Goal: Task Accomplishment & Management: Use online tool/utility

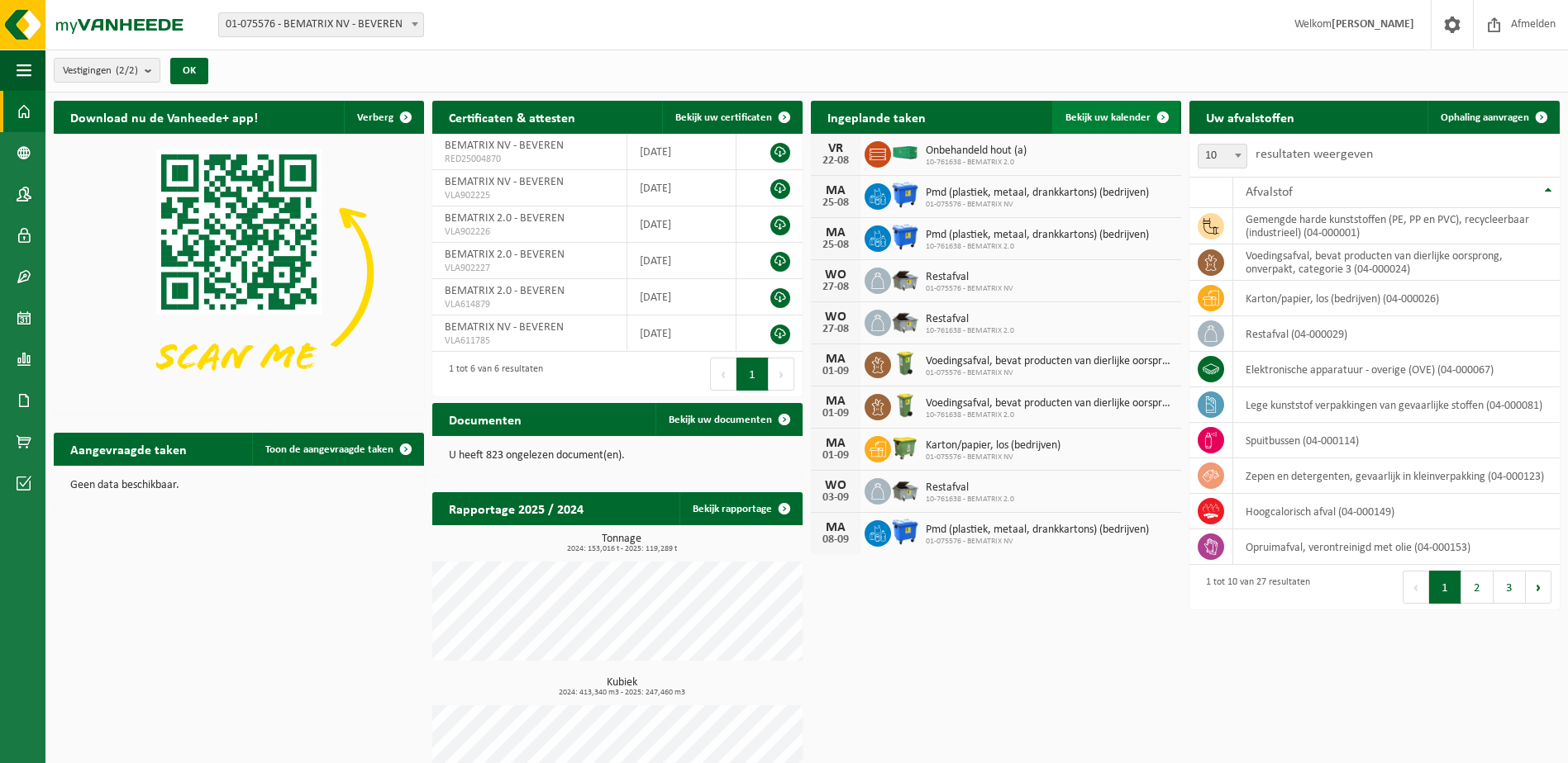
click at [1125, 112] on span "Bekijk uw kalender" at bounding box center [1108, 117] width 85 height 11
click at [312, 449] on span "Toon de aangevraagde taken" at bounding box center [329, 450] width 128 height 11
click at [1502, 112] on span "Ophaling aanvragen" at bounding box center [1484, 117] width 89 height 11
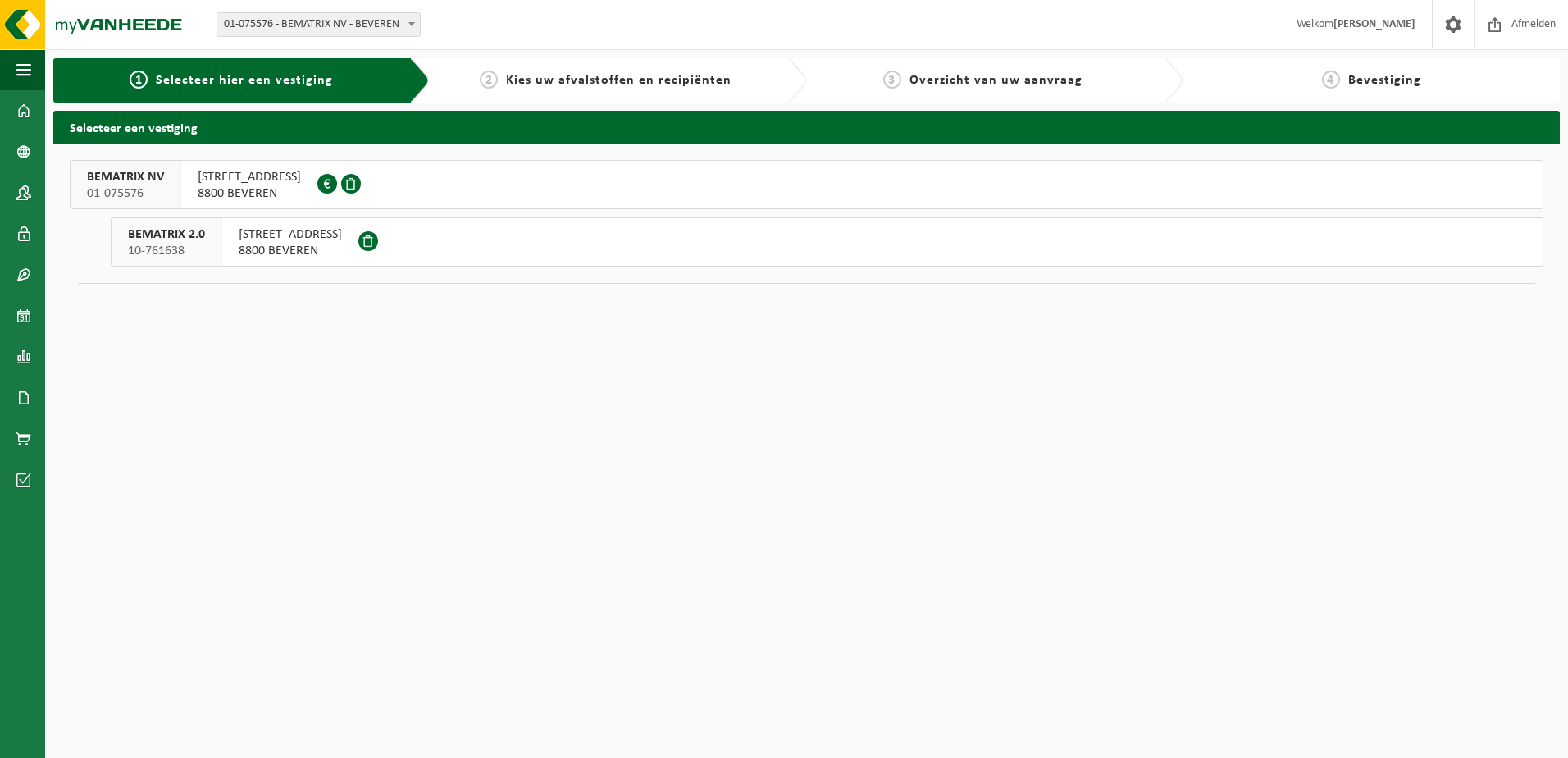
click at [261, 245] on span "8800 BEVEREN" at bounding box center [290, 252] width 103 height 17
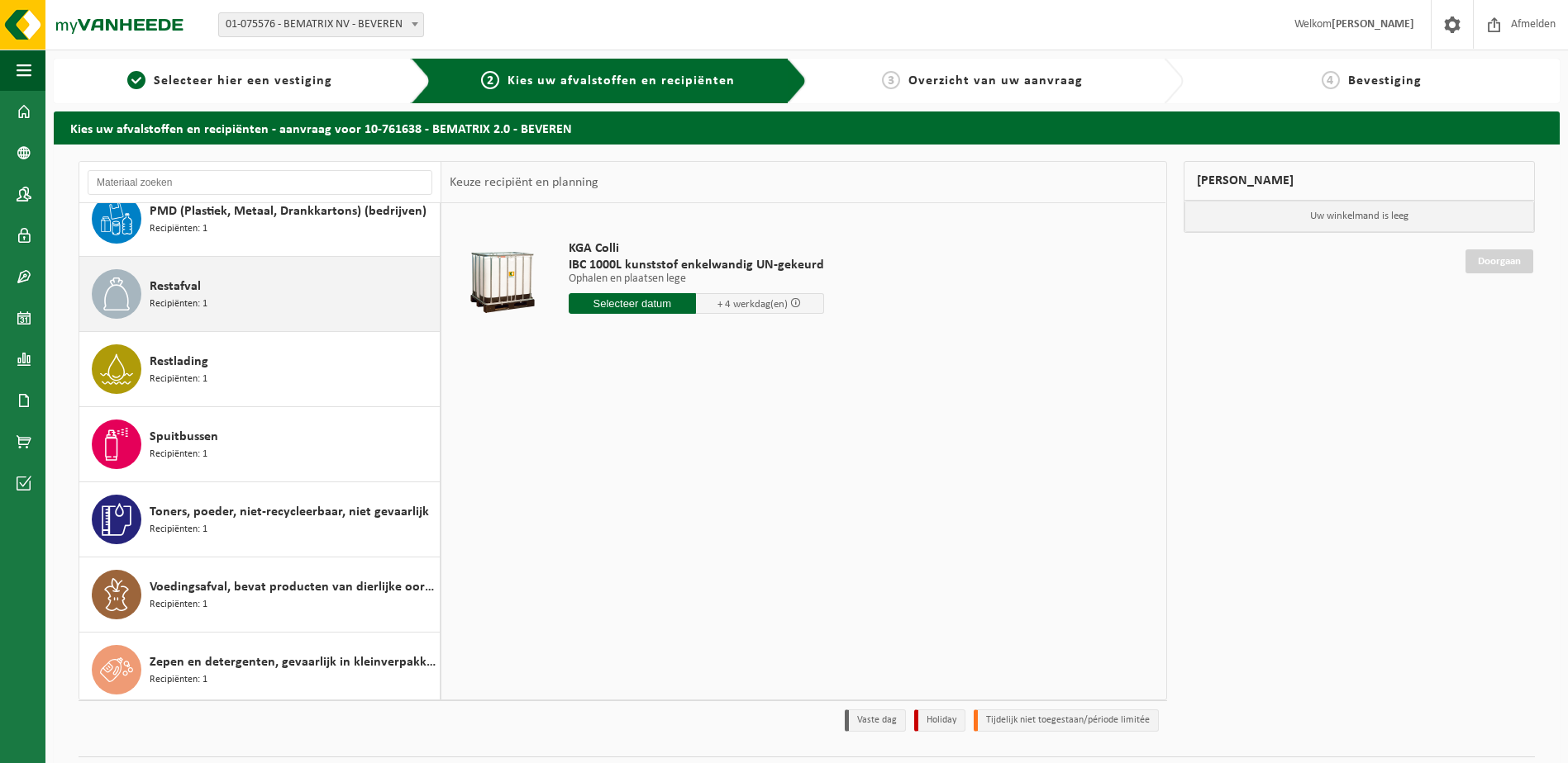
scroll to position [1081, 0]
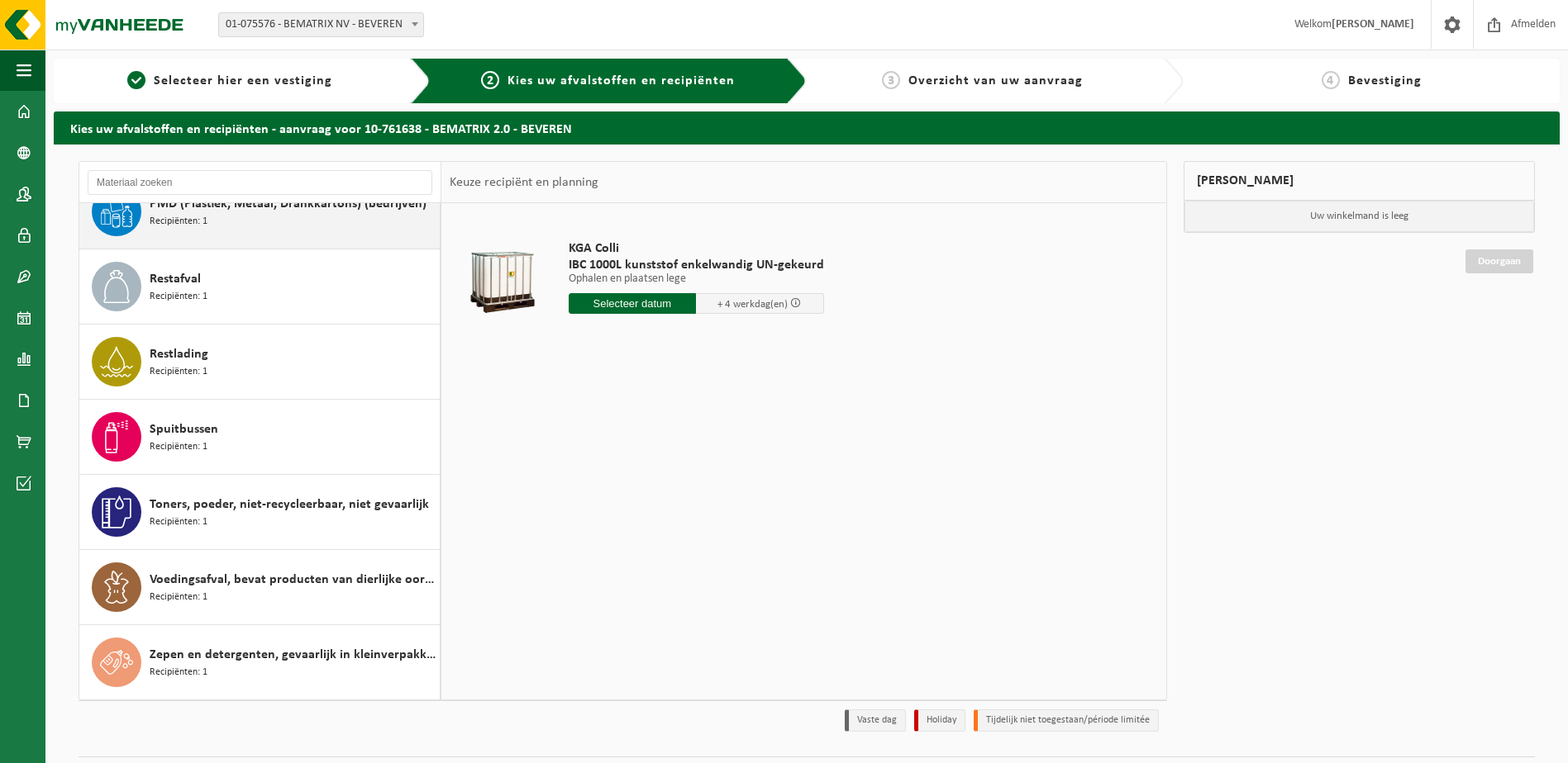
click at [238, 232] on div "PMD (Plastiek, Metaal, Drankkartons) (bedrijven) Recipiënten: 1" at bounding box center [292, 211] width 286 height 50
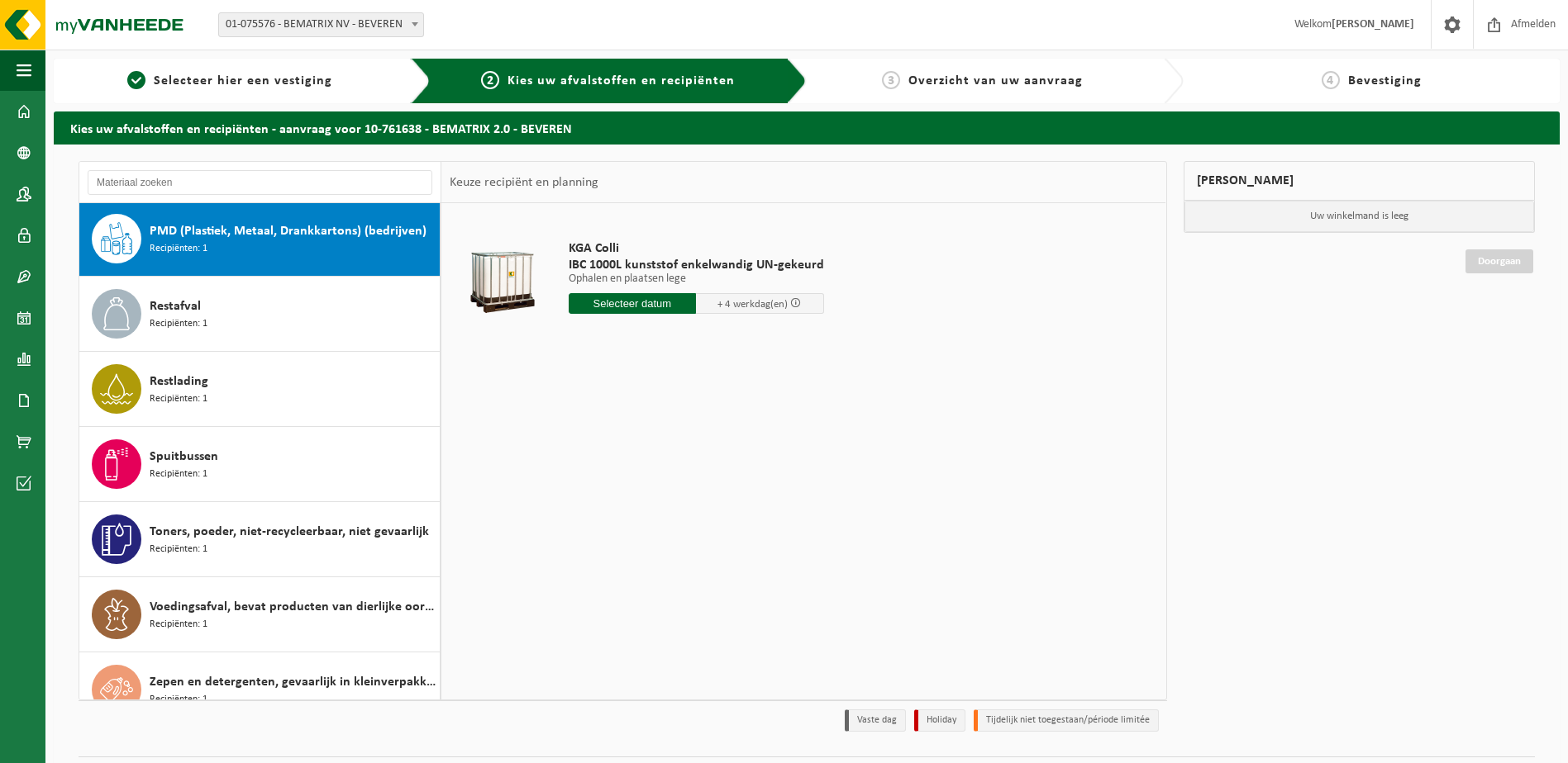
scroll to position [1053, 0]
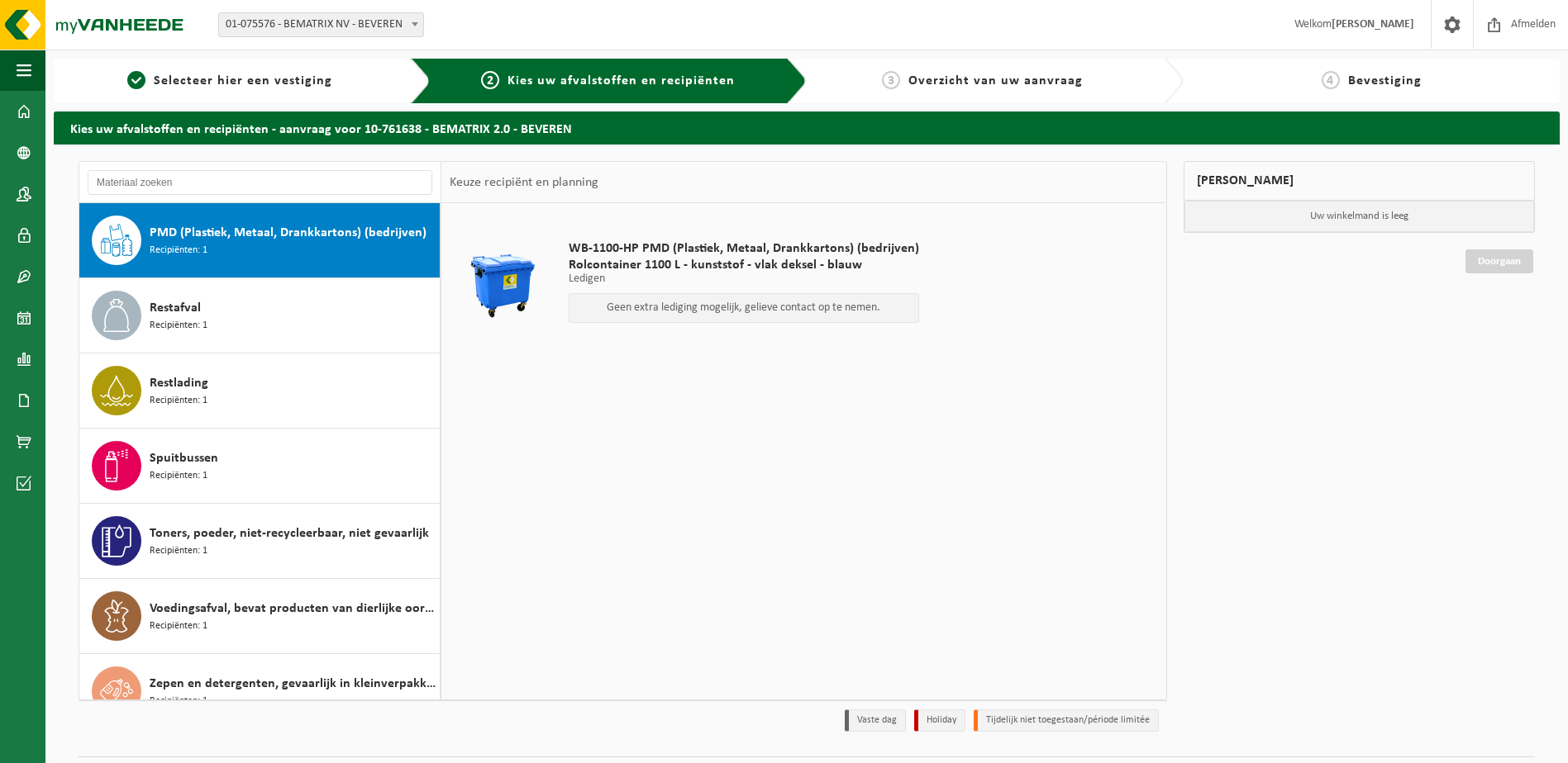
click at [238, 232] on span "PMD (Plastiek, Metaal, Drankkartons) (bedrijven)" at bounding box center [288, 232] width 277 height 19
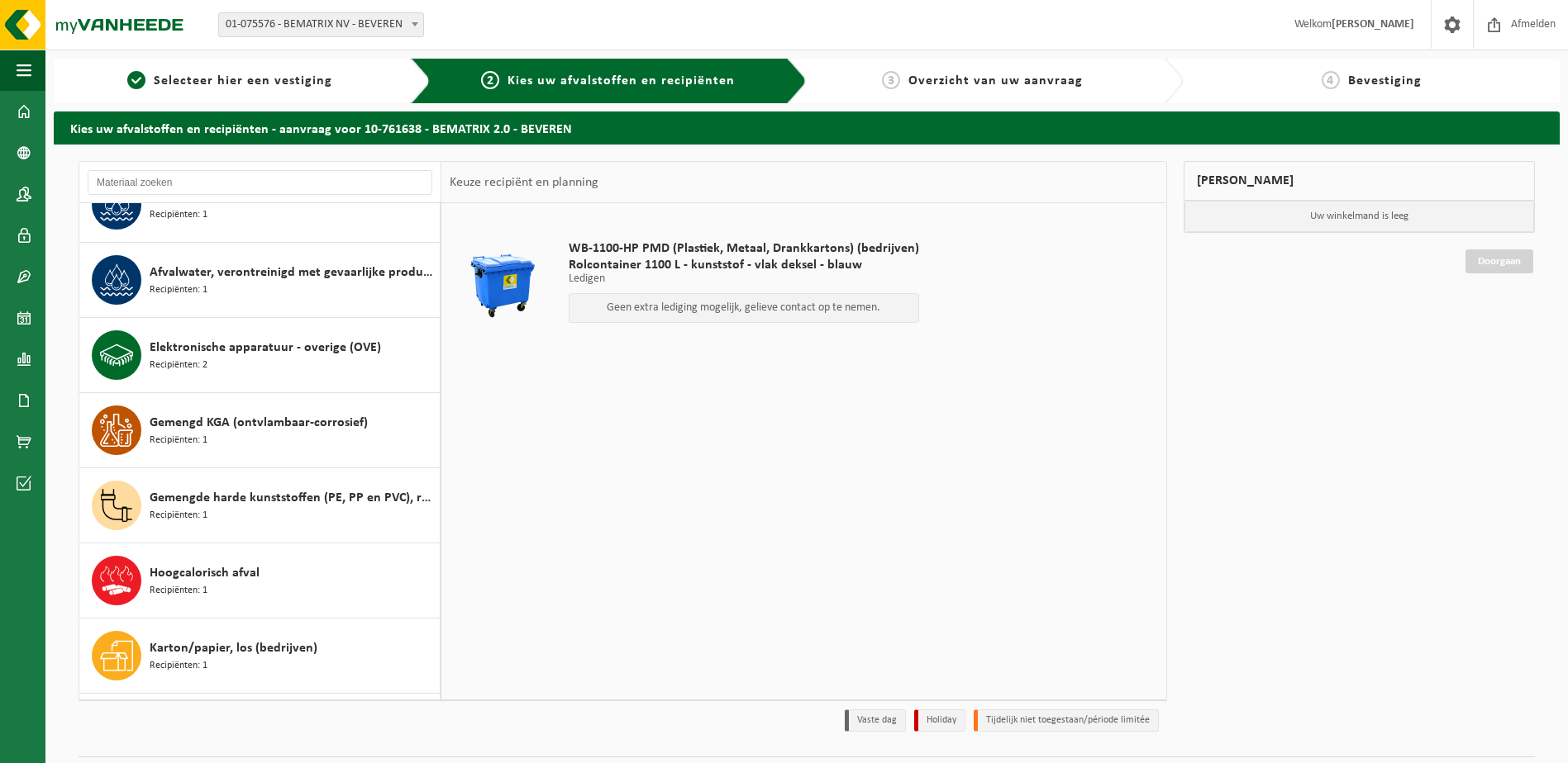
scroll to position [0, 0]
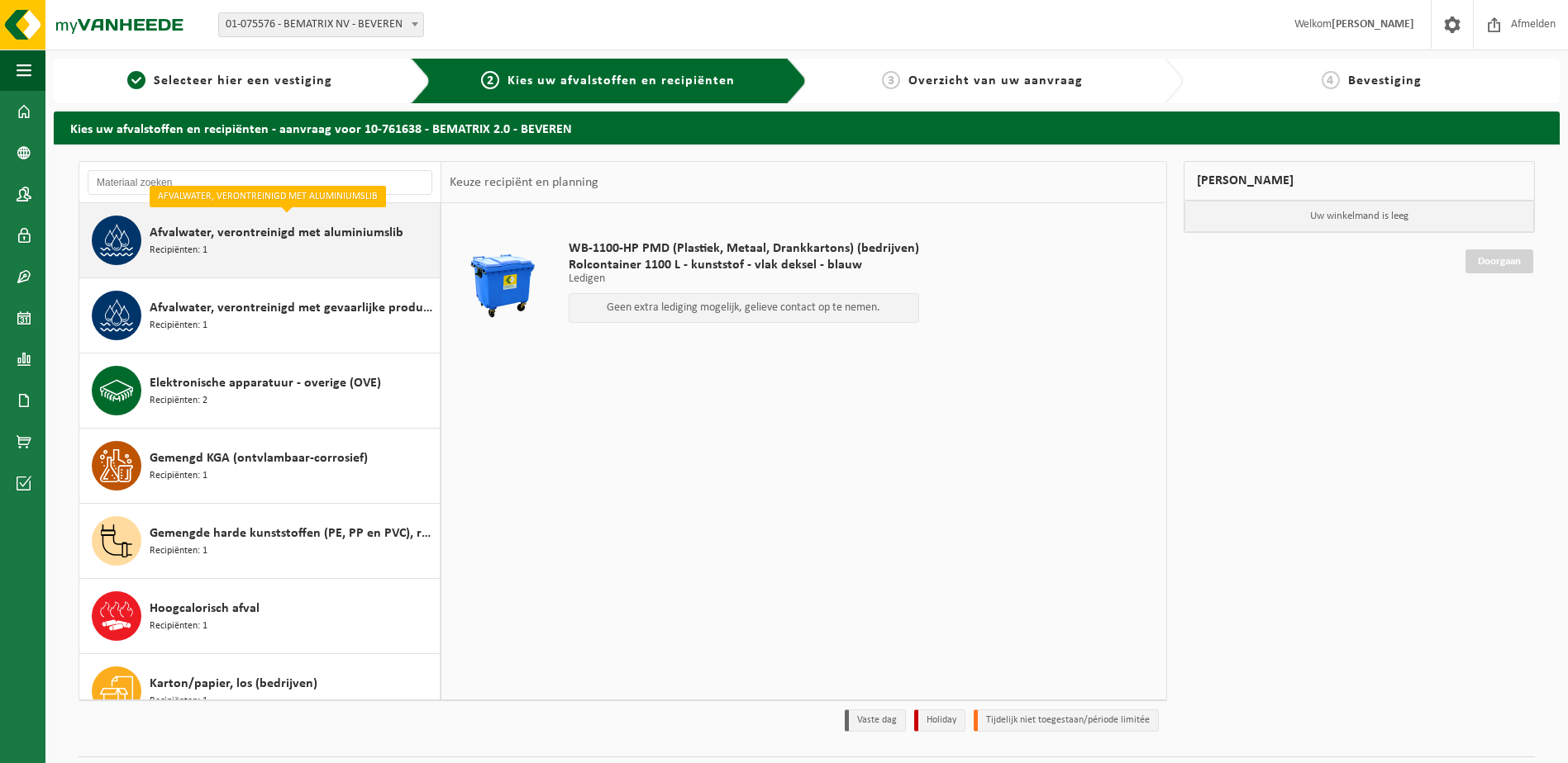
click at [285, 241] on span "Afvalwater, verontreinigd met aluminiumslib" at bounding box center [276, 232] width 253 height 19
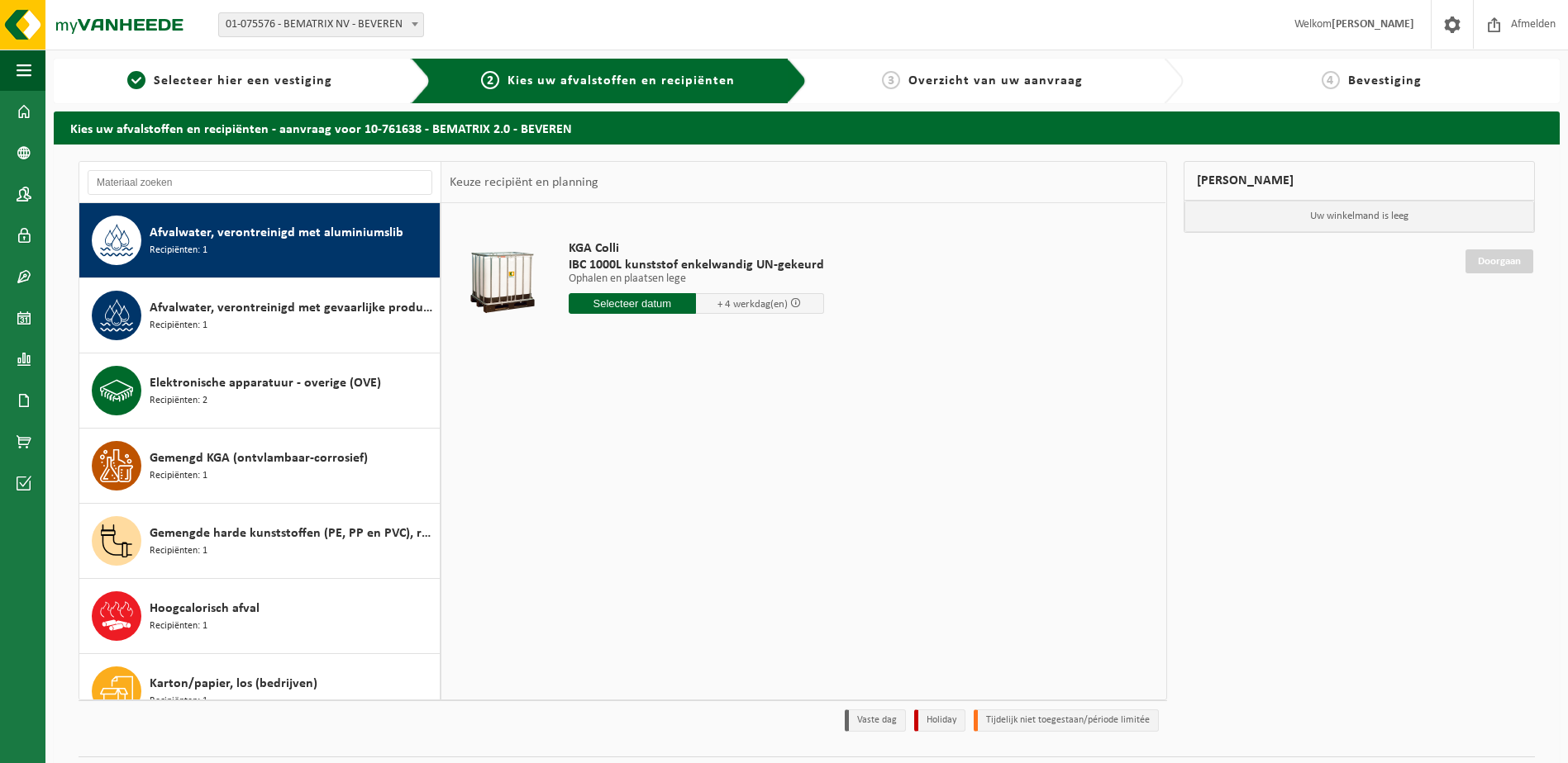
click at [642, 300] on input "text" at bounding box center [632, 303] width 128 height 20
click at [581, 501] on div "25" at bounding box center [583, 502] width 29 height 26
type input "Van 2025-08-25"
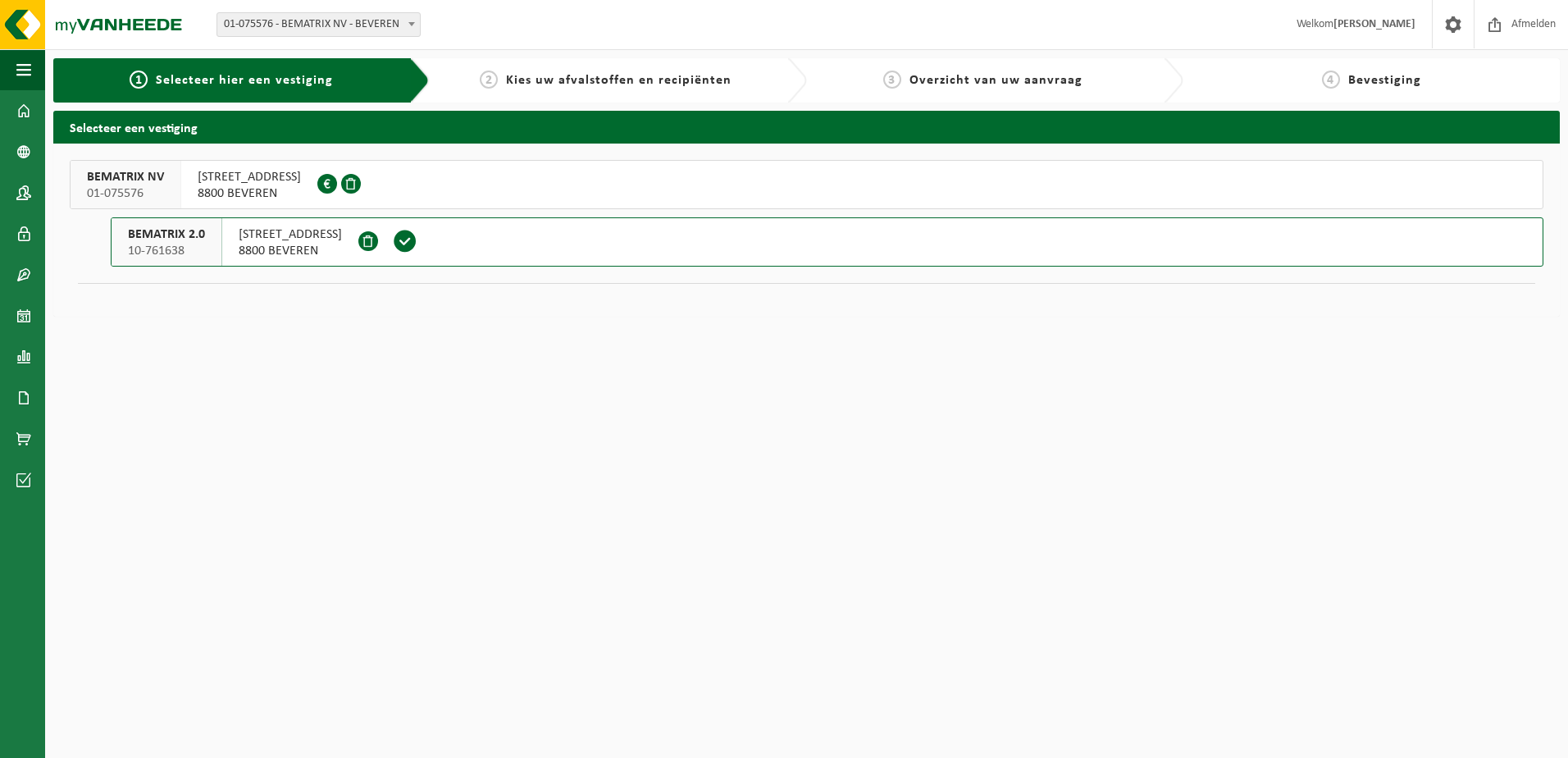
click at [215, 233] on div "BEMATRIX 2.0 10-761638" at bounding box center [167, 241] width 111 height 48
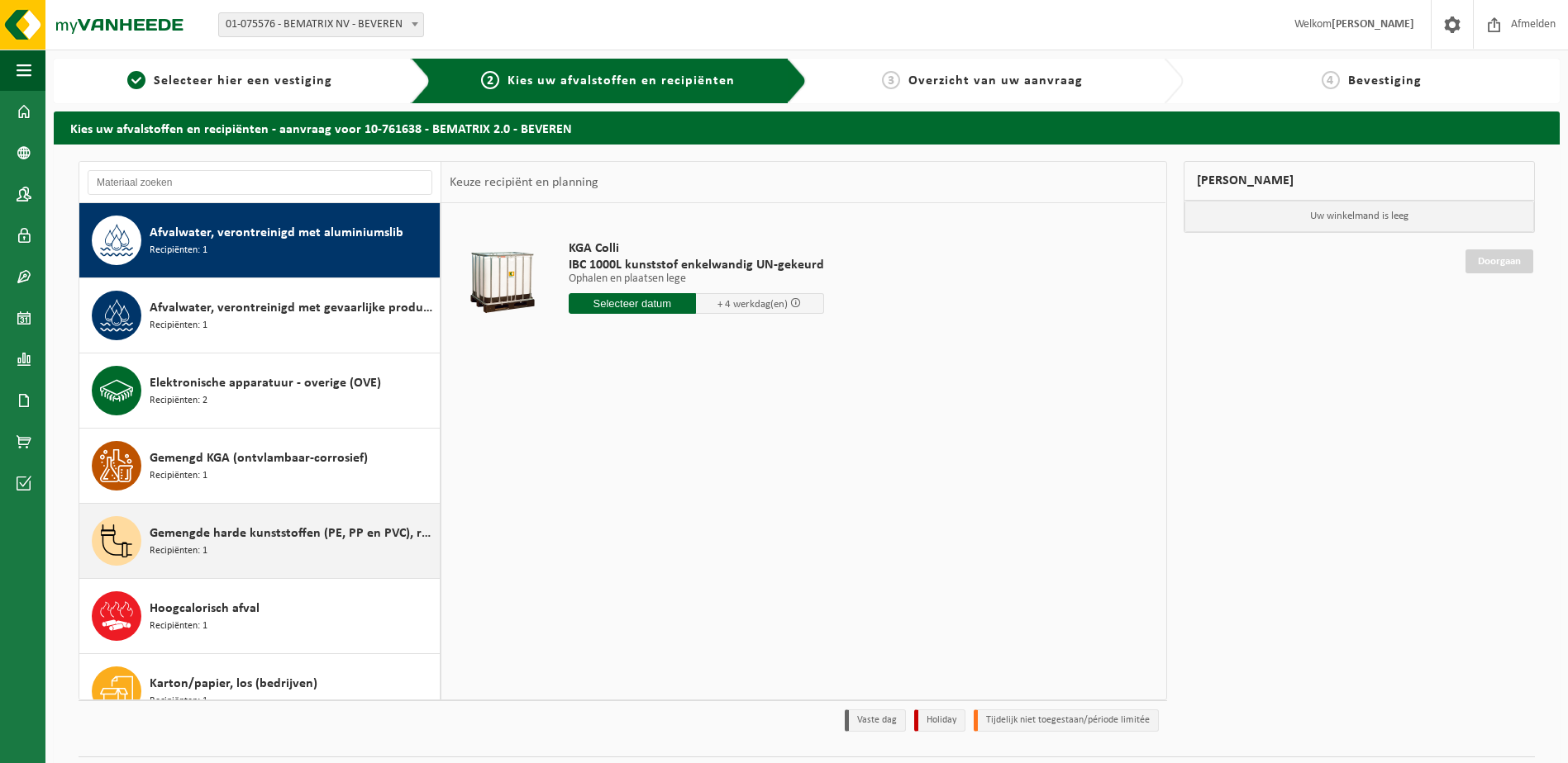
click at [172, 545] on span "Recipiënten: 1" at bounding box center [178, 551] width 58 height 16
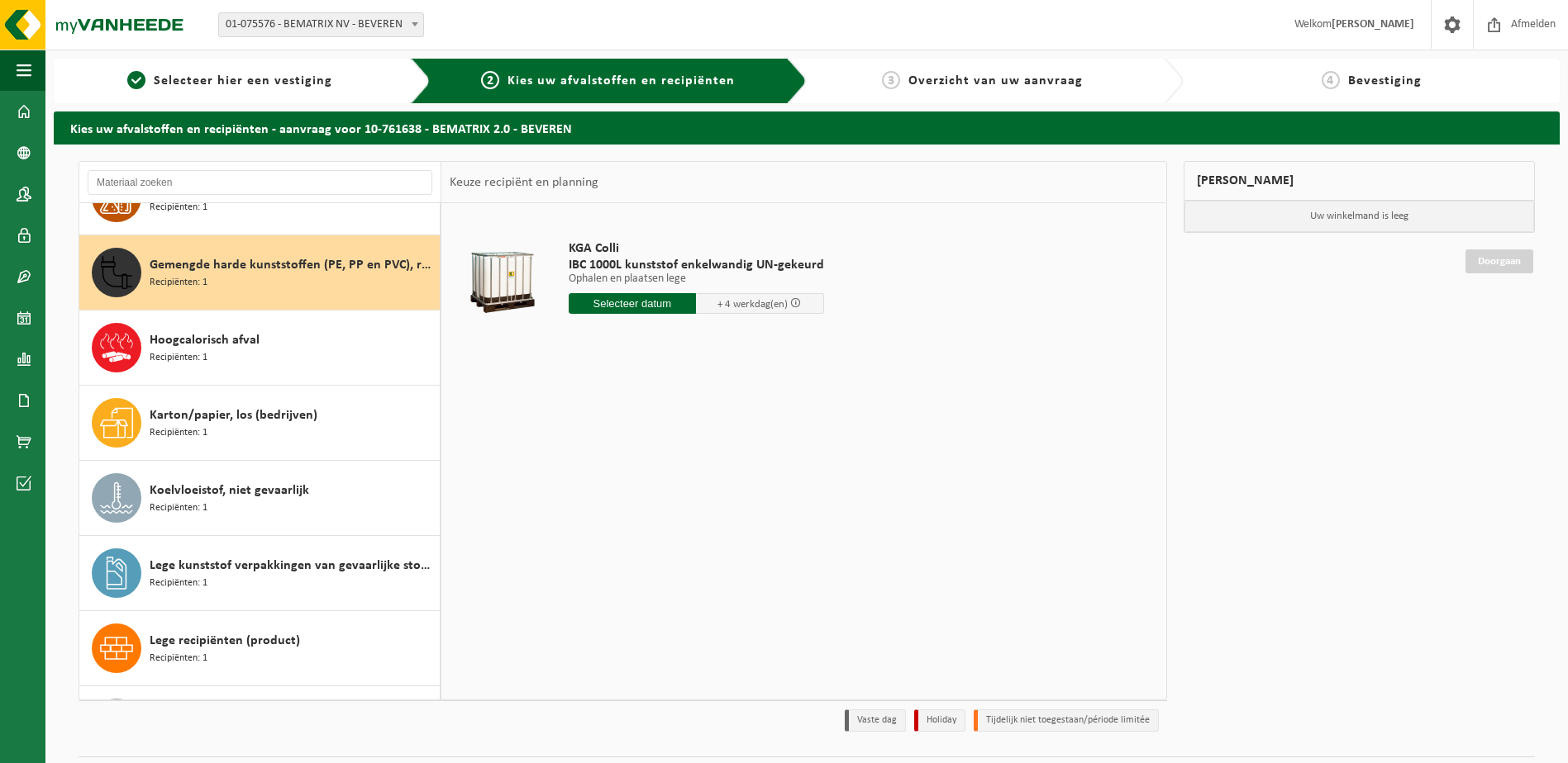
scroll to position [300, 0]
